Goal: Navigation & Orientation: Find specific page/section

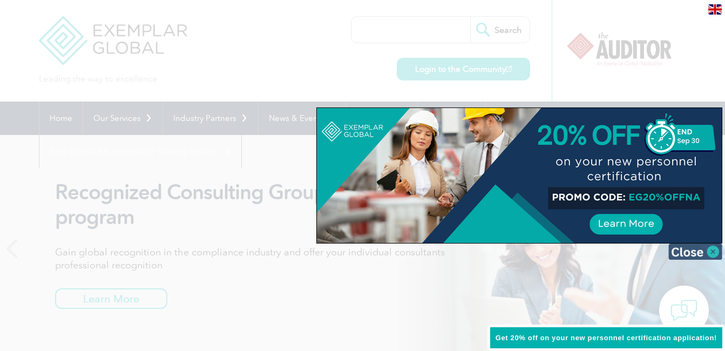
click at [697, 254] on img at bounding box center [695, 251] width 54 height 16
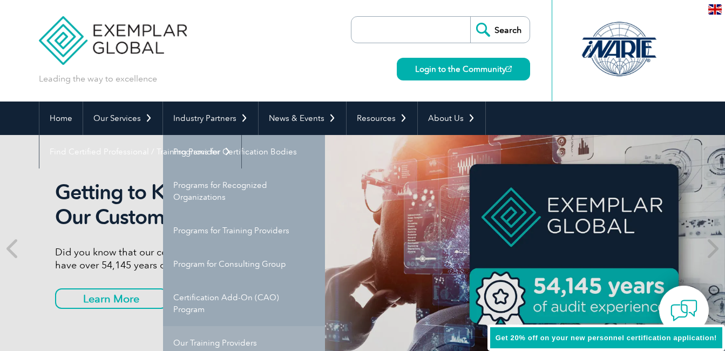
click at [220, 340] on link "Our Training Providers" at bounding box center [244, 342] width 162 height 33
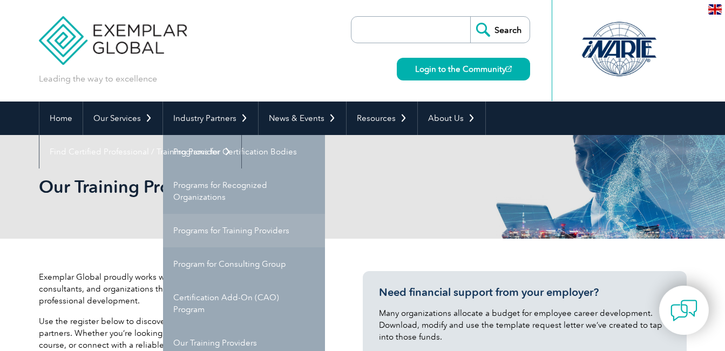
click at [236, 235] on link "Programs for Training Providers" at bounding box center [244, 230] width 162 height 33
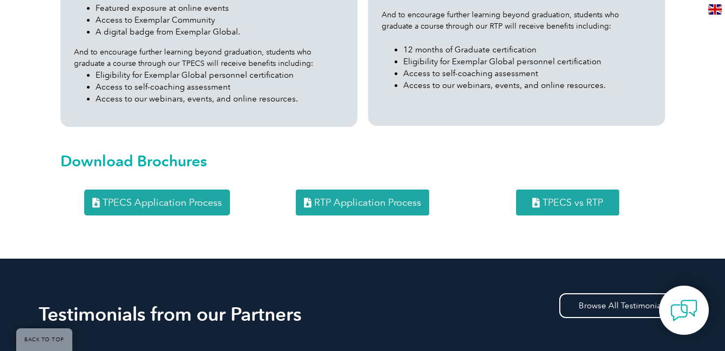
scroll to position [1424, 0]
